Goal: Register for event/course

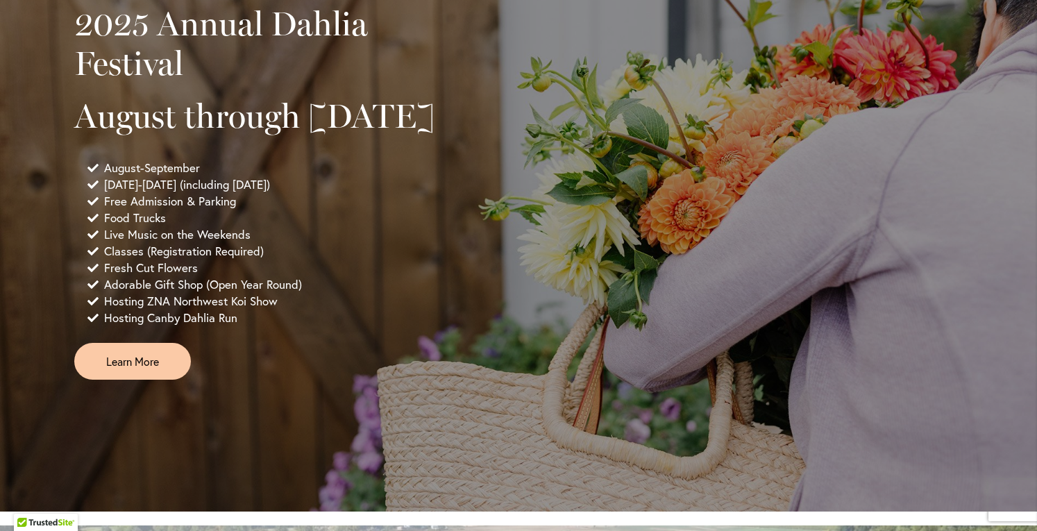
scroll to position [1026, 0]
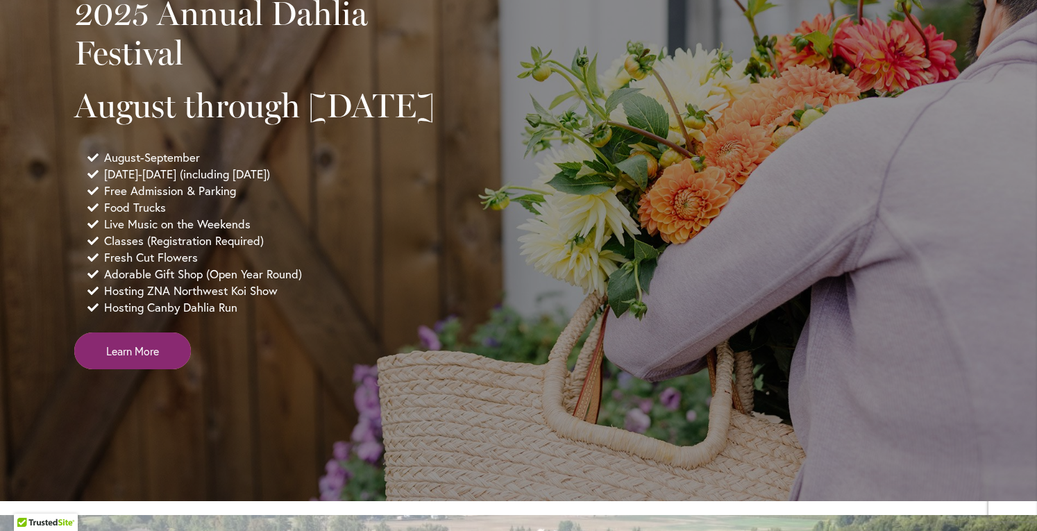
click at [135, 359] on span "Learn More" at bounding box center [132, 351] width 53 height 16
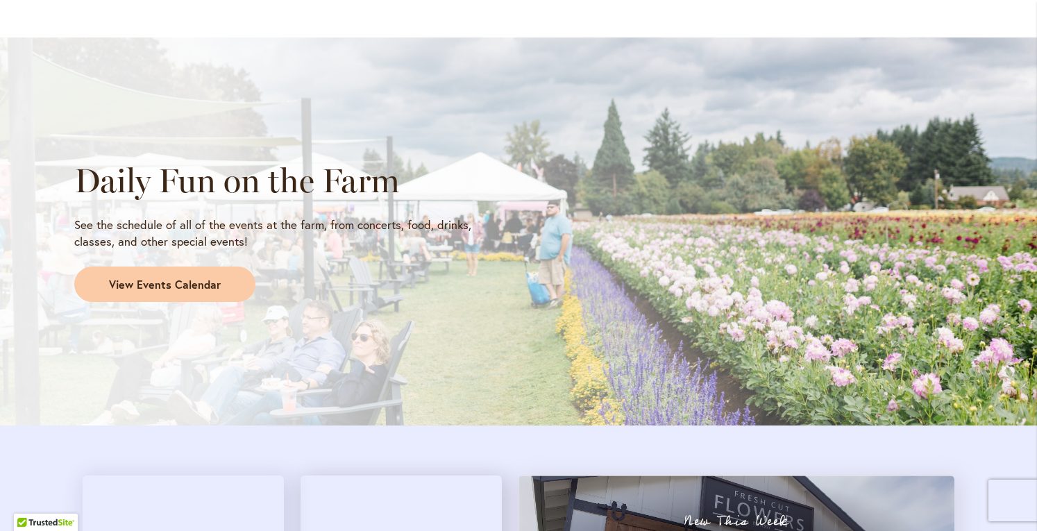
scroll to position [1110, 0]
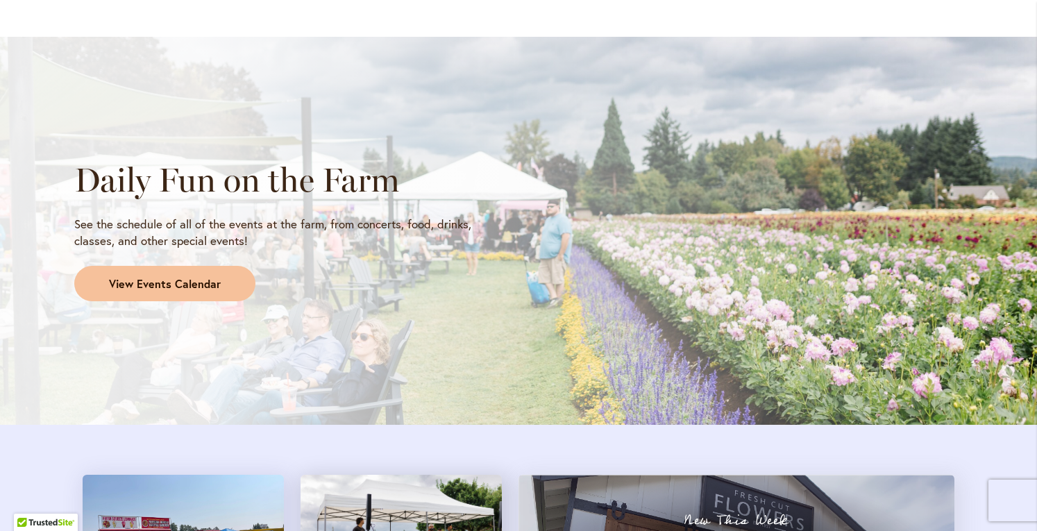
click at [201, 291] on link "View Events Calendar" at bounding box center [164, 284] width 181 height 36
